Goal: Information Seeking & Learning: Find specific fact

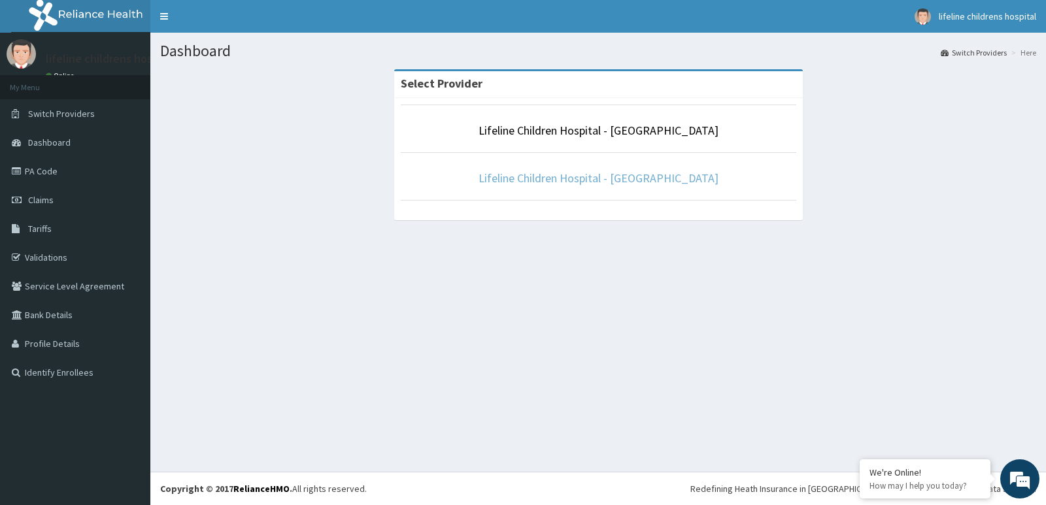
click at [609, 179] on link "Lifeline Children Hospital - [GEOGRAPHIC_DATA]" at bounding box center [599, 178] width 240 height 15
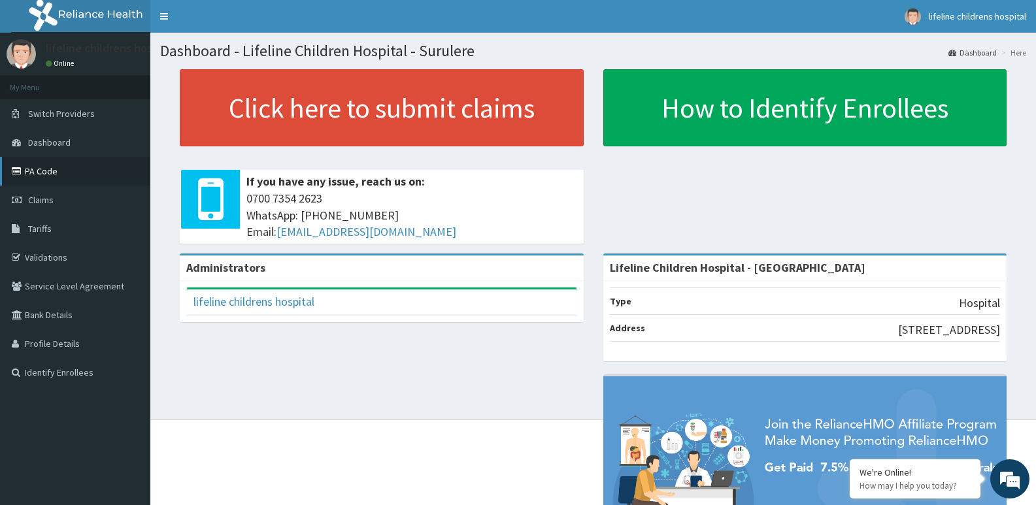
click at [52, 167] on link "PA Code" at bounding box center [75, 171] width 150 height 29
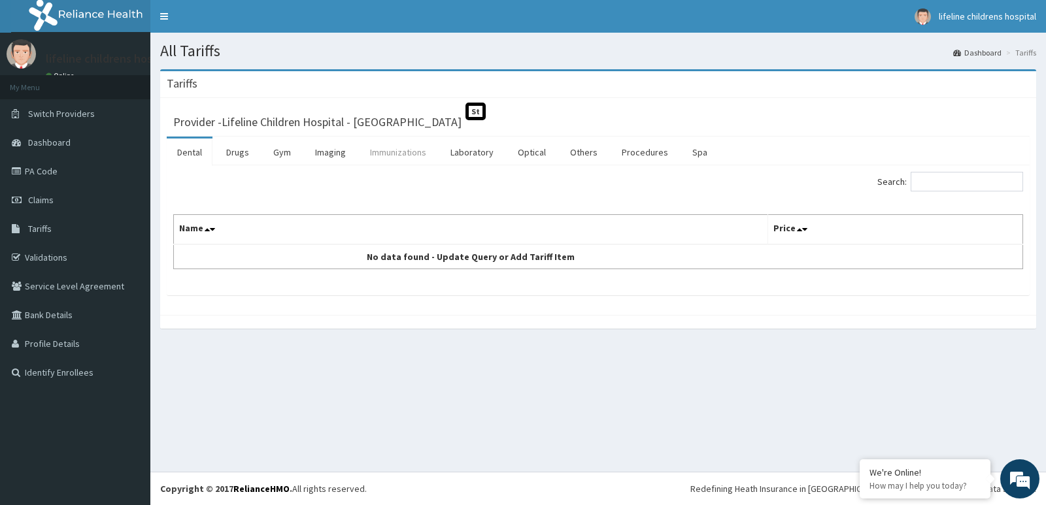
click at [423, 150] on link "Immunizations" at bounding box center [398, 152] width 77 height 27
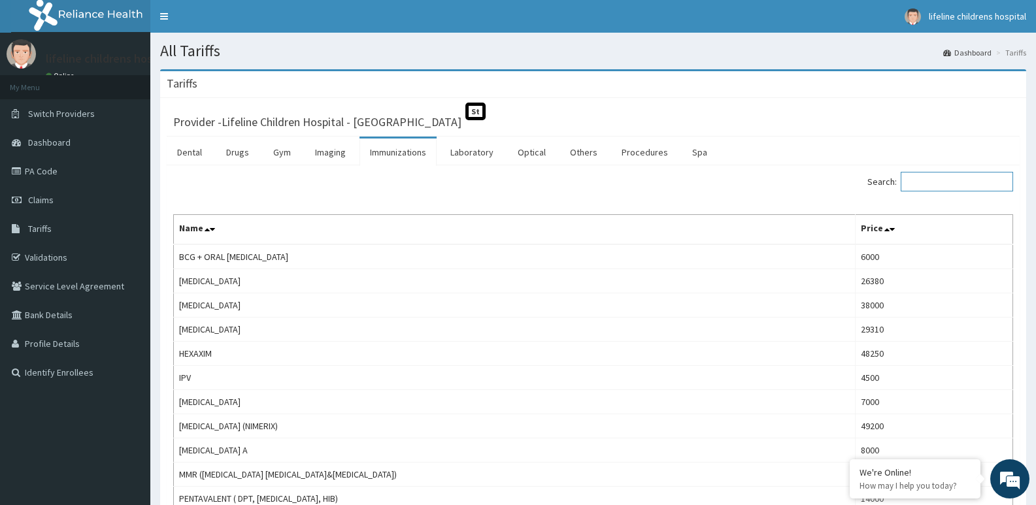
click at [943, 182] on input "Search:" at bounding box center [957, 182] width 112 height 20
paste input "Pneumococcal Vaccine"
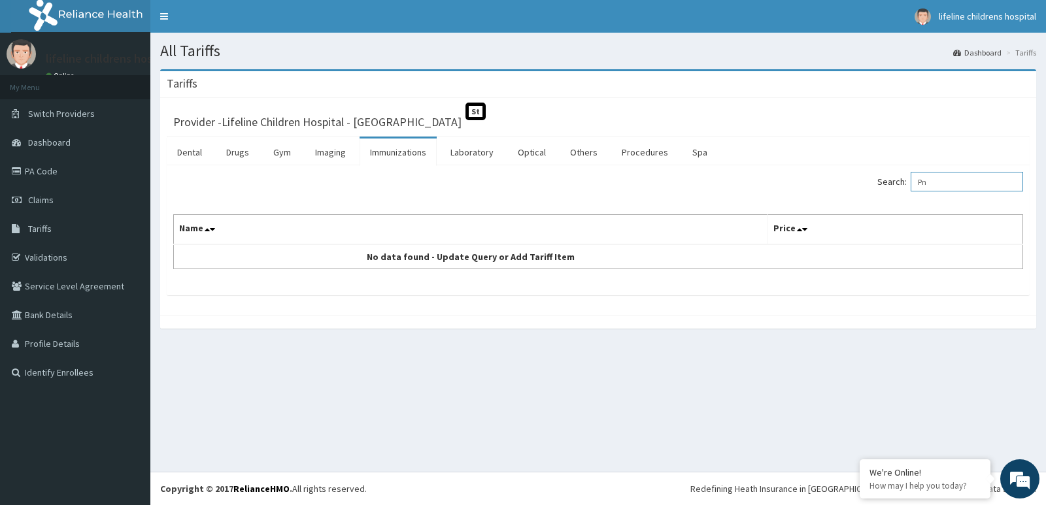
type input "P"
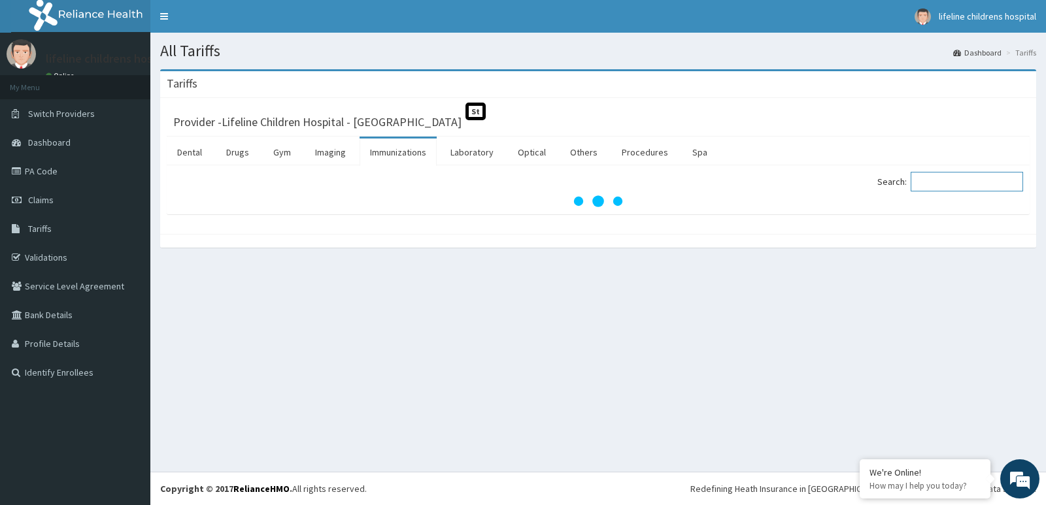
paste input "Pneumococcal Vaccine"
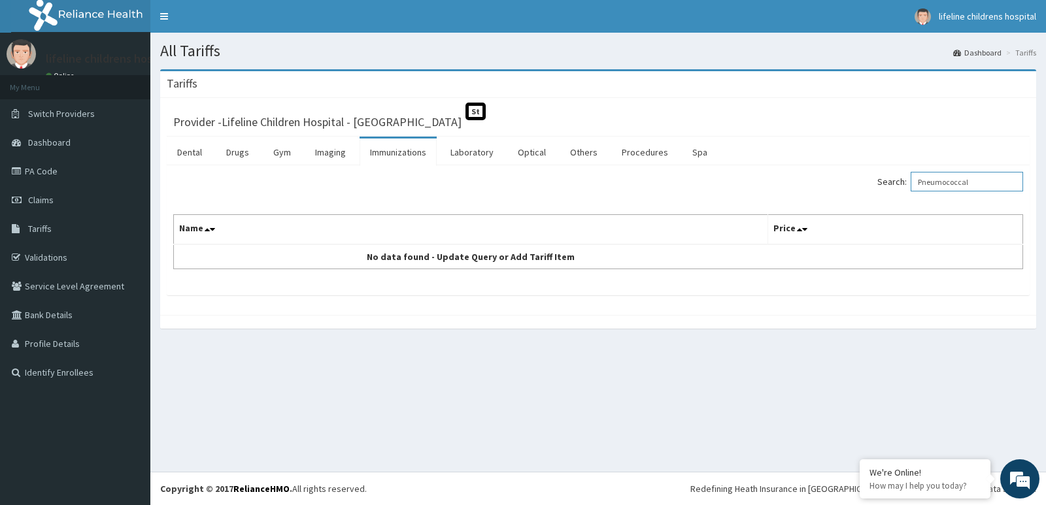
click at [930, 184] on input "Pneumococcal" at bounding box center [967, 182] width 112 height 20
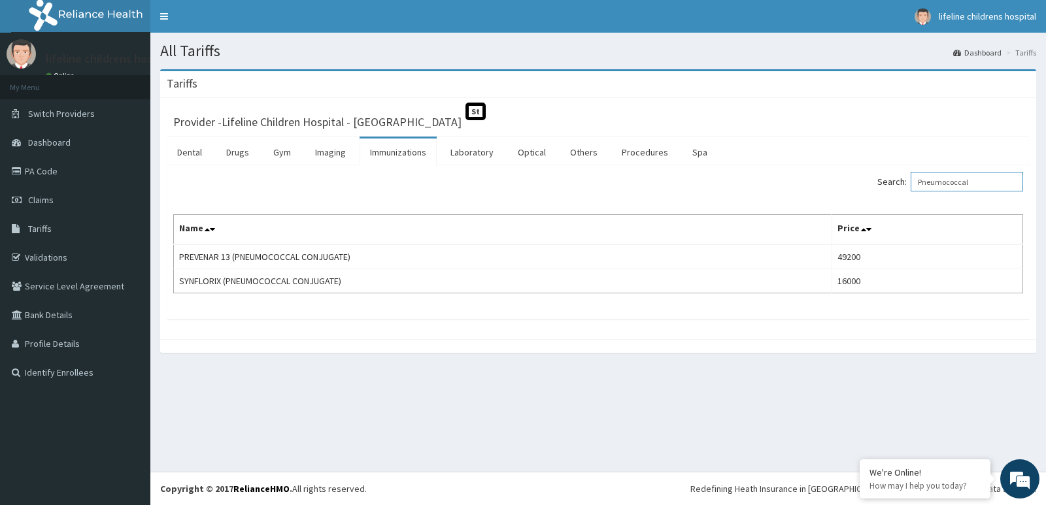
click at [996, 176] on input "Pneumococcal" at bounding box center [967, 182] width 112 height 20
type input "P"
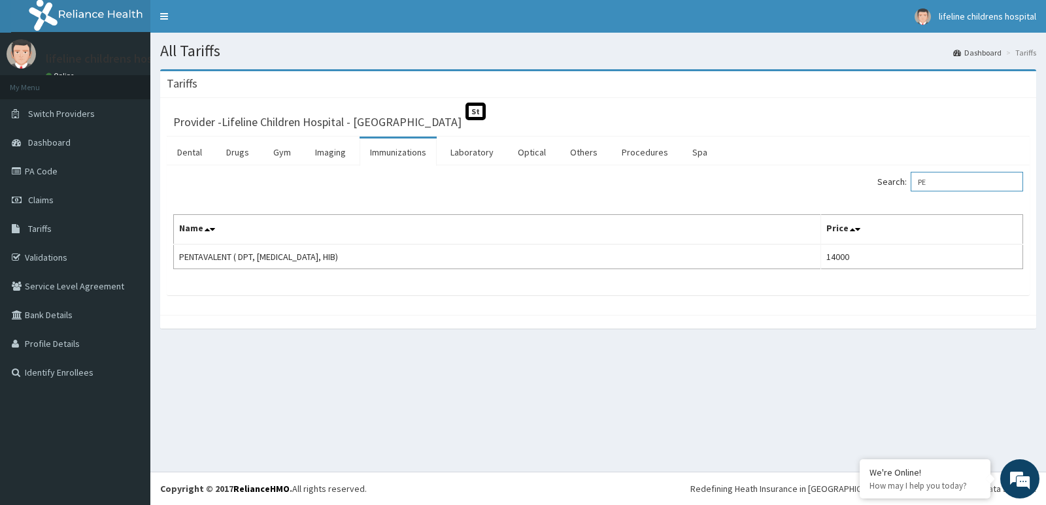
type input "P"
type input "R"
type input "I"
type input "O"
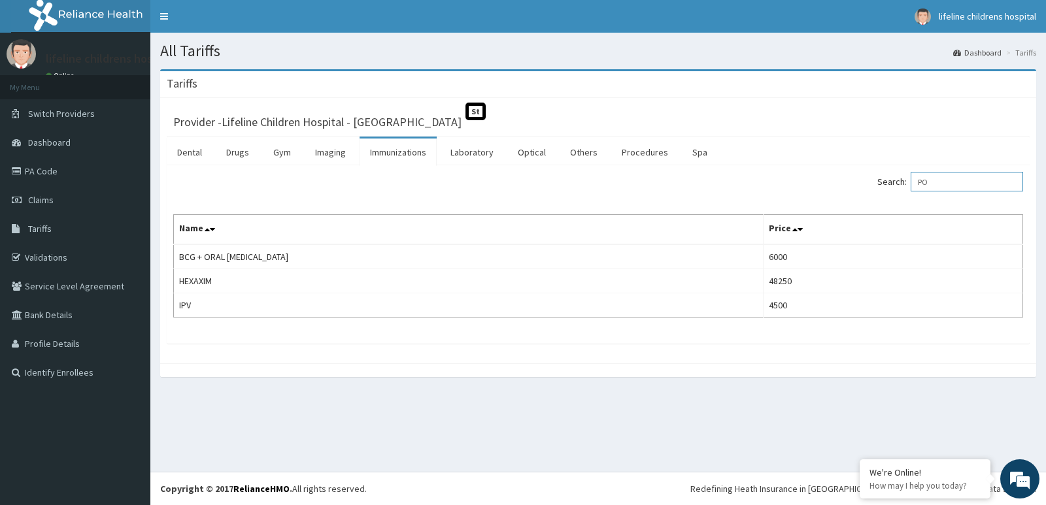
type input "P"
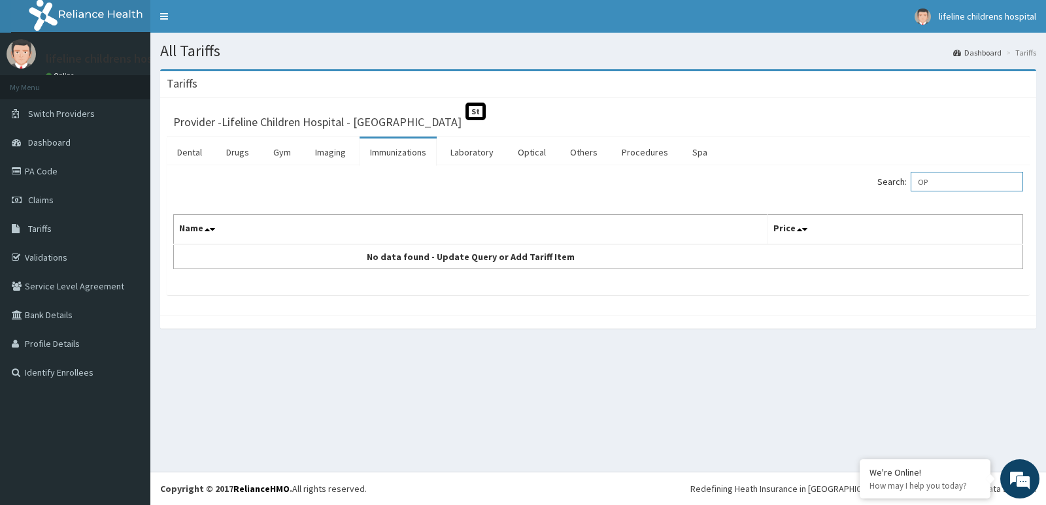
type input "O"
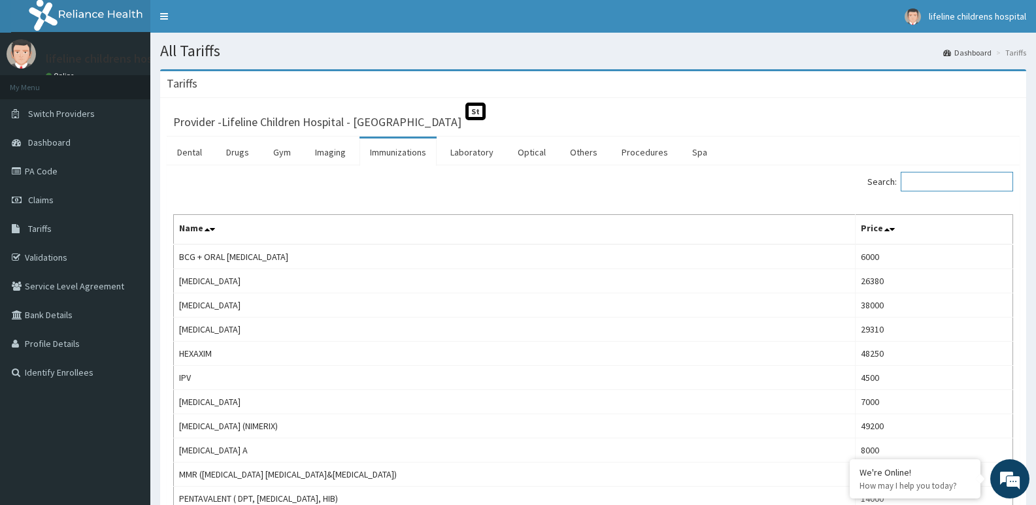
click at [961, 188] on input "Search:" at bounding box center [957, 182] width 112 height 20
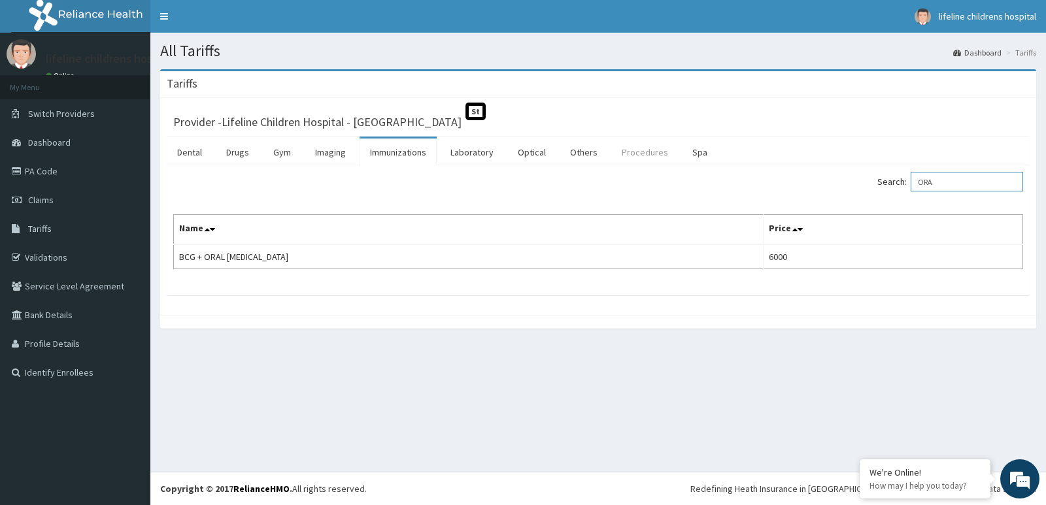
type input "ORA"
click at [640, 148] on link "Procedures" at bounding box center [644, 152] width 67 height 27
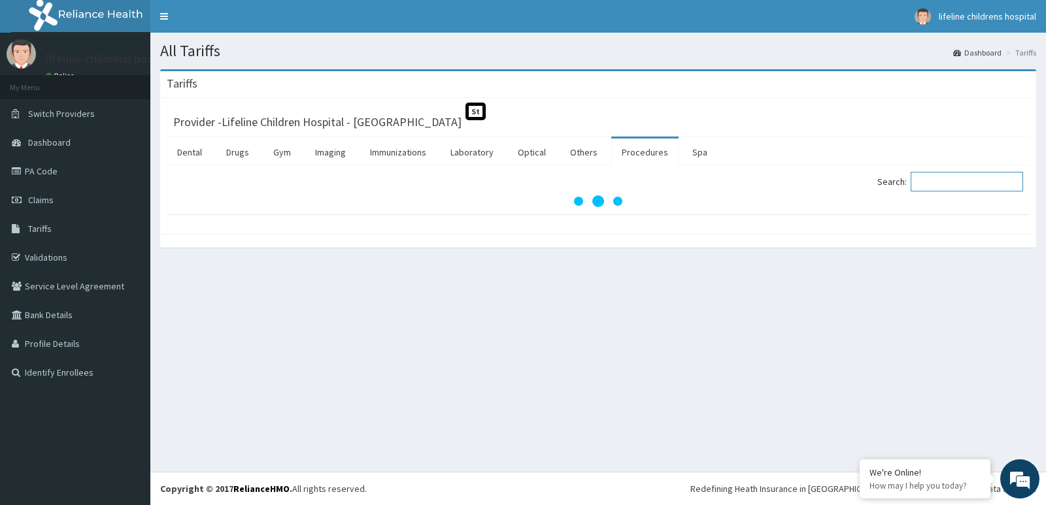
click at [961, 184] on input "Search:" at bounding box center [967, 182] width 112 height 20
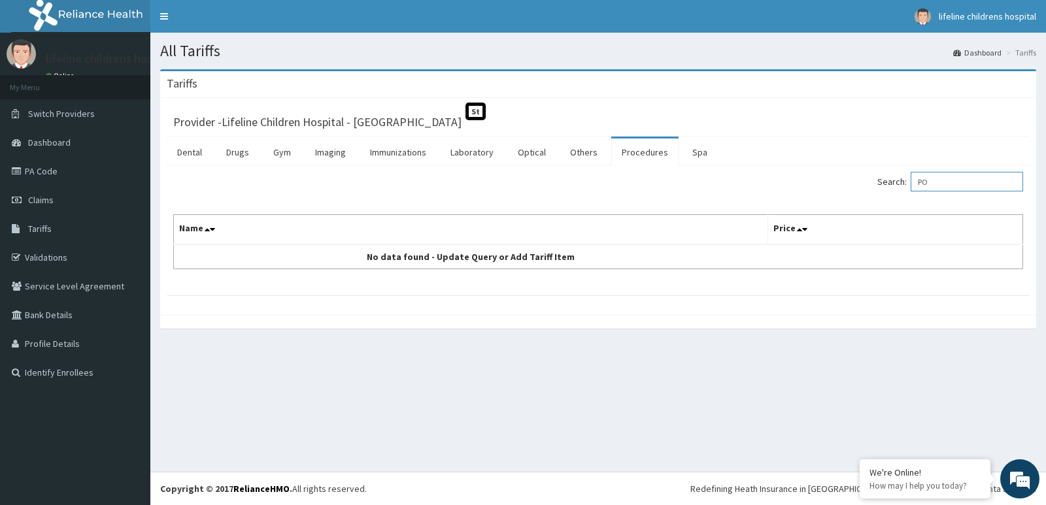
type input "P"
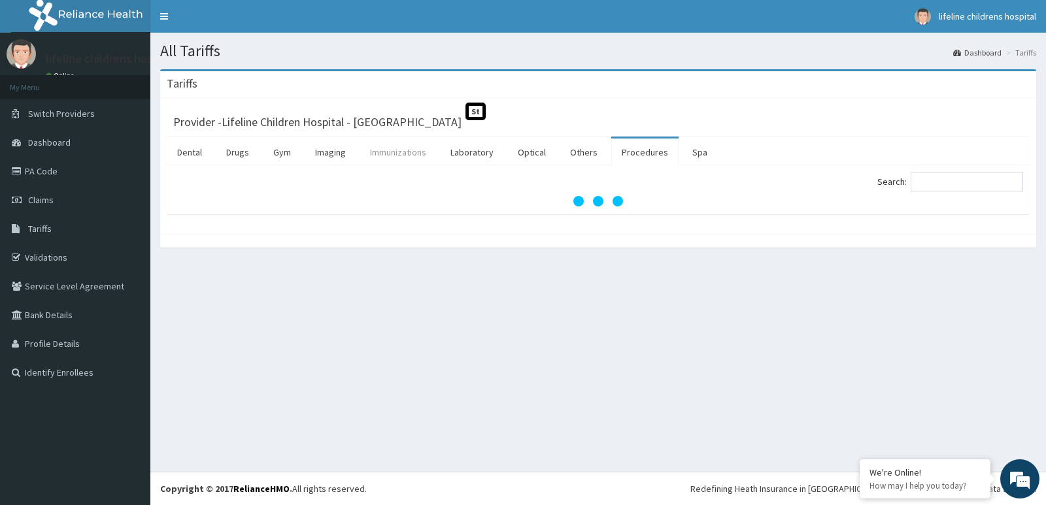
click at [422, 156] on link "Immunizations" at bounding box center [398, 152] width 77 height 27
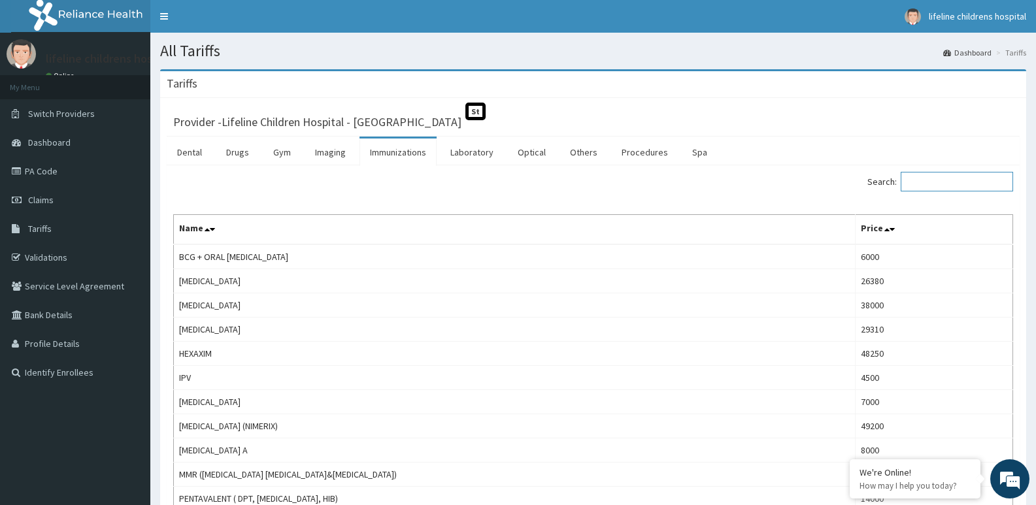
click at [945, 180] on input "Search:" at bounding box center [957, 182] width 112 height 20
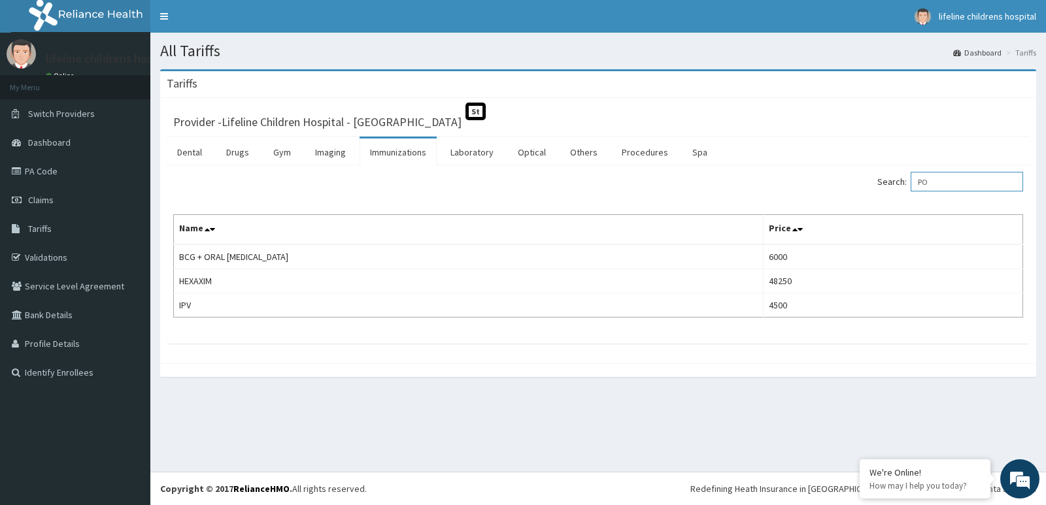
type input "P"
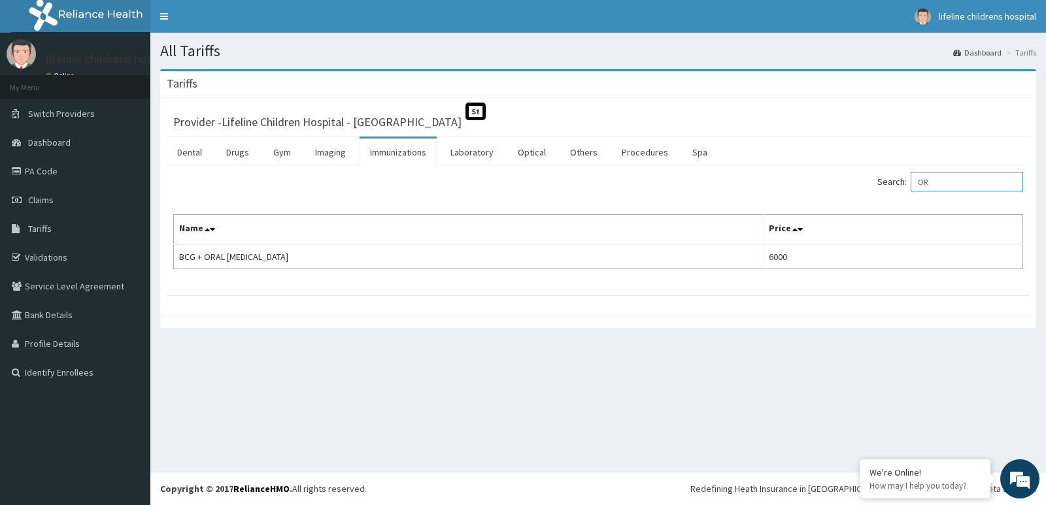
type input "O"
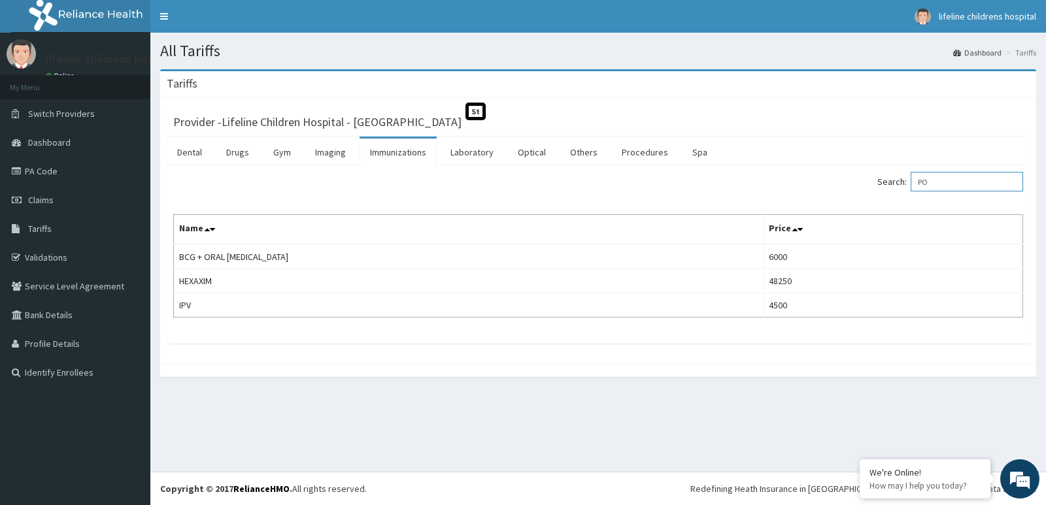
type input "P"
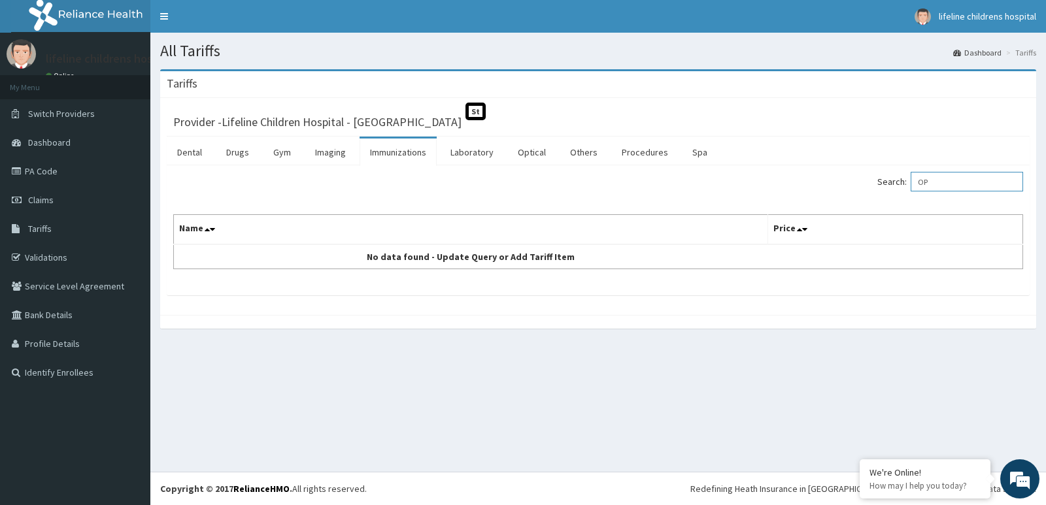
type input "O"
type input "I"
type input "ORAL POLIO"
click at [52, 169] on link "PA Code" at bounding box center [75, 171] width 150 height 29
click at [388, 154] on link "Immunizations" at bounding box center [398, 152] width 77 height 27
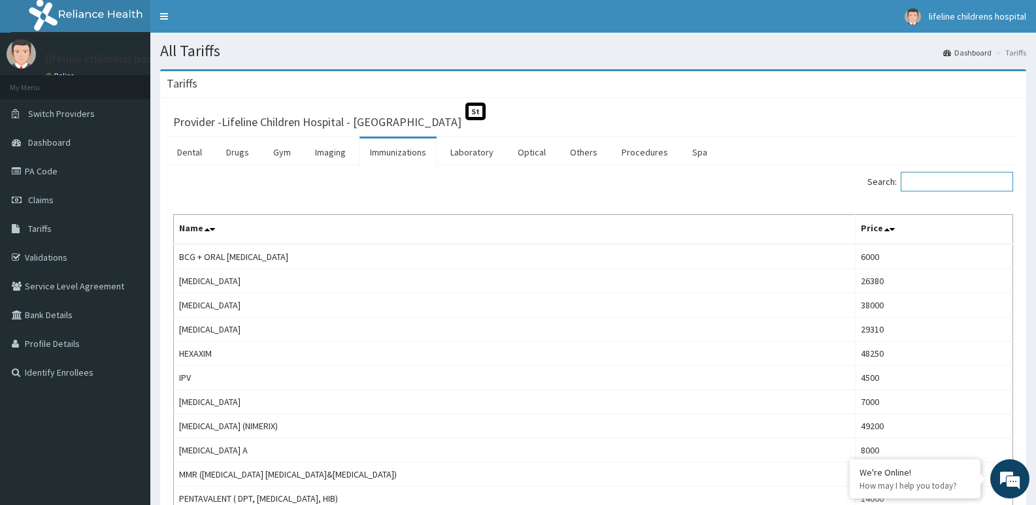
click at [968, 183] on input "Search:" at bounding box center [957, 182] width 112 height 20
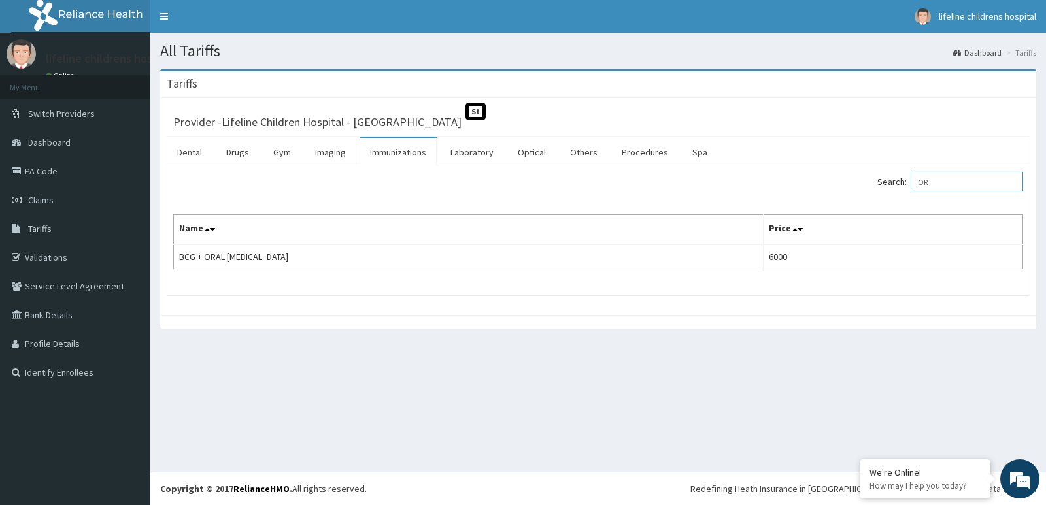
type input "O"
type input "R"
click at [960, 182] on input "CHICKEN" at bounding box center [967, 182] width 112 height 20
type input "C"
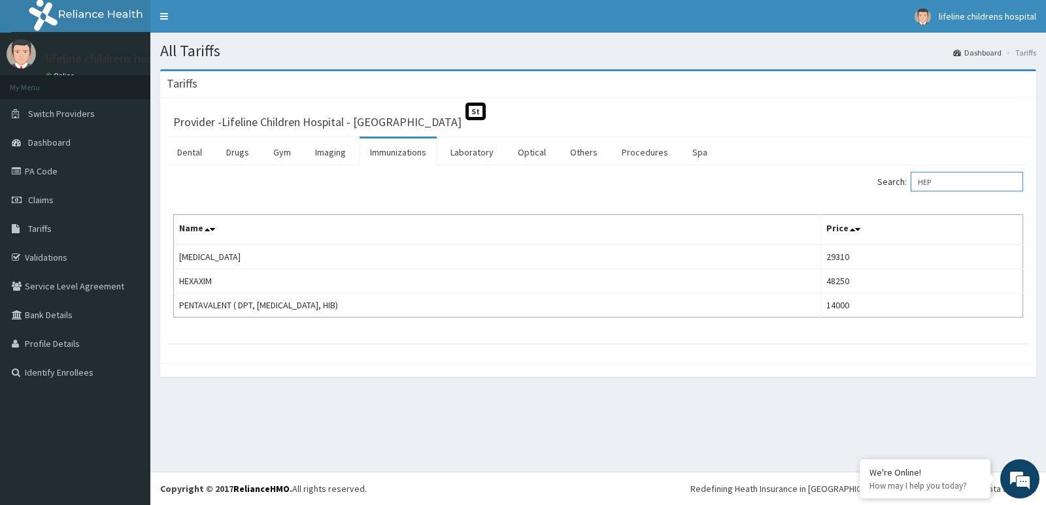
type input "HEP"
